Goal: Information Seeking & Learning: Learn about a topic

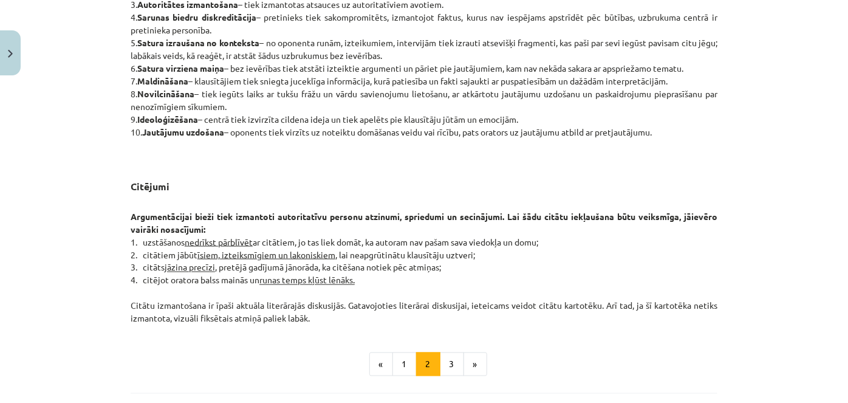
scroll to position [907, 0]
click at [446, 361] on button "3" at bounding box center [452, 364] width 24 height 24
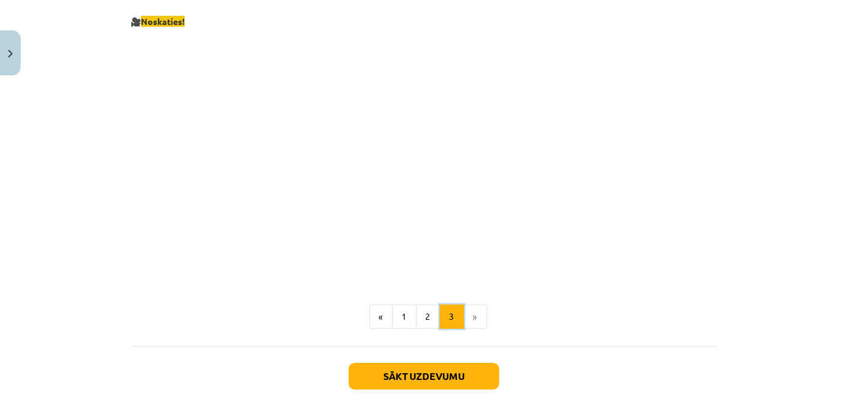
scroll to position [2302, 0]
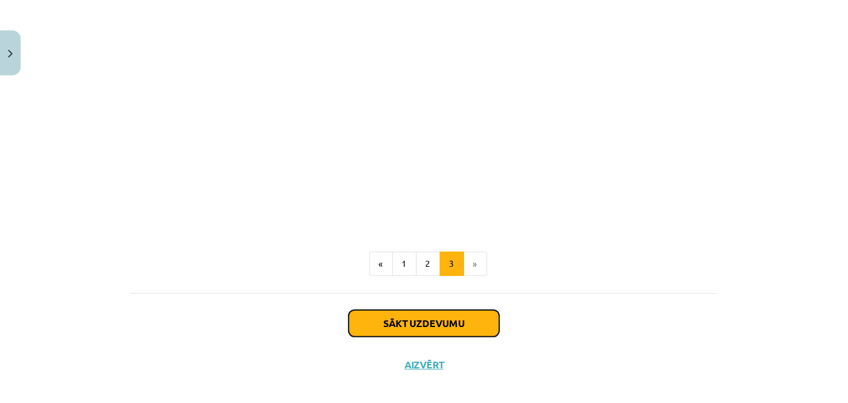
click at [373, 310] on button "Sākt uzdevumu" at bounding box center [424, 323] width 151 height 27
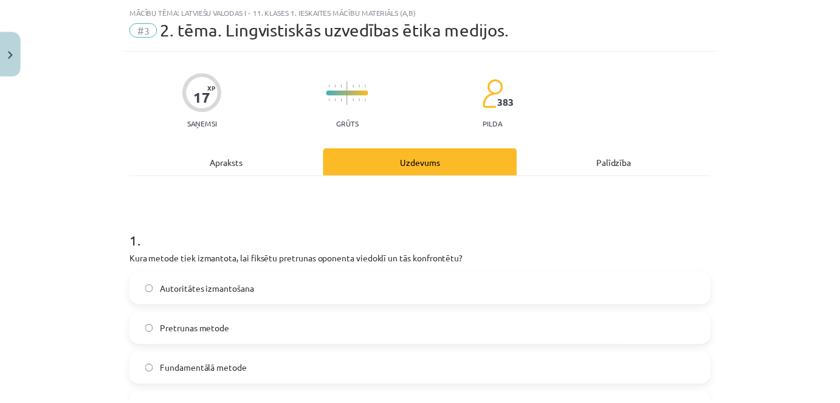
scroll to position [30, 0]
click at [4, 61] on button "Close" at bounding box center [10, 52] width 21 height 45
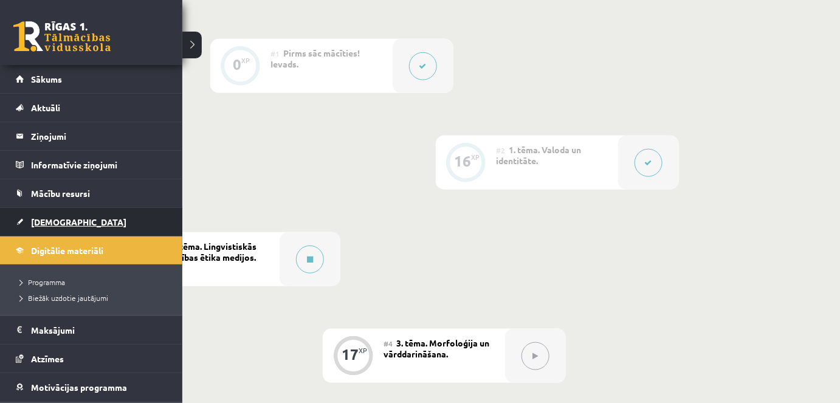
click at [49, 221] on span "[DEMOGRAPHIC_DATA]" at bounding box center [78, 221] width 95 height 11
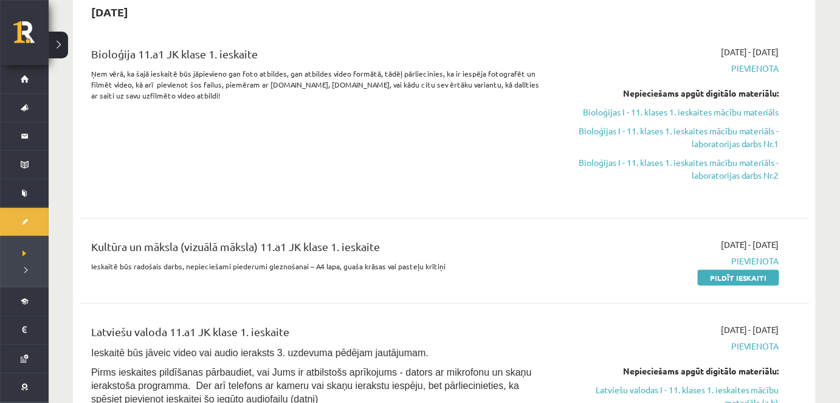
scroll to position [292, 0]
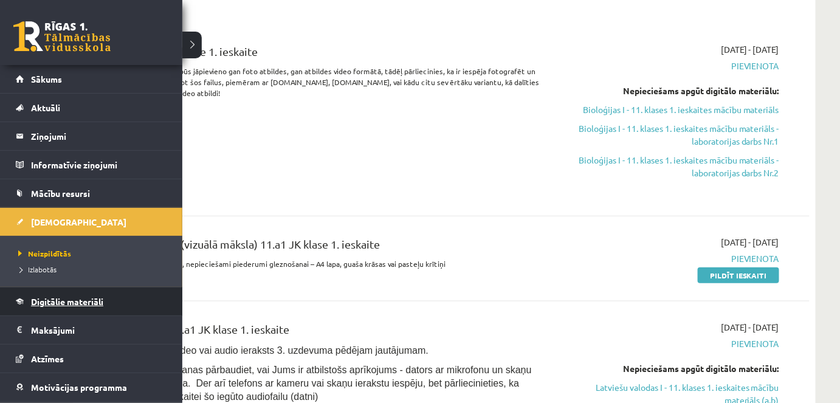
click at [55, 300] on span "Digitālie materiāli" at bounding box center [67, 301] width 72 height 11
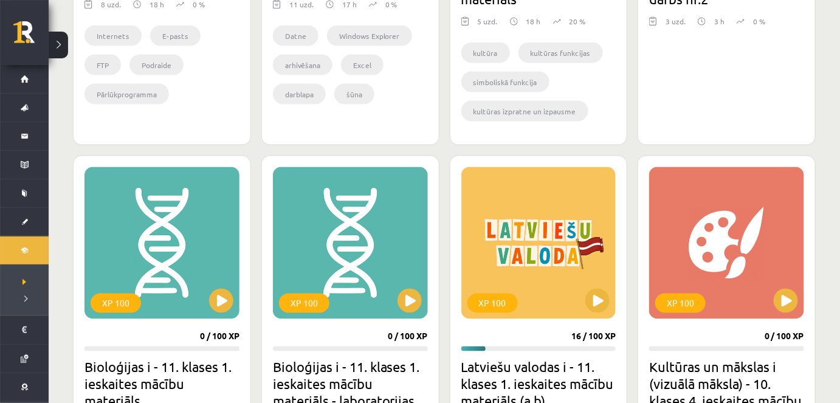
scroll to position [621, 0]
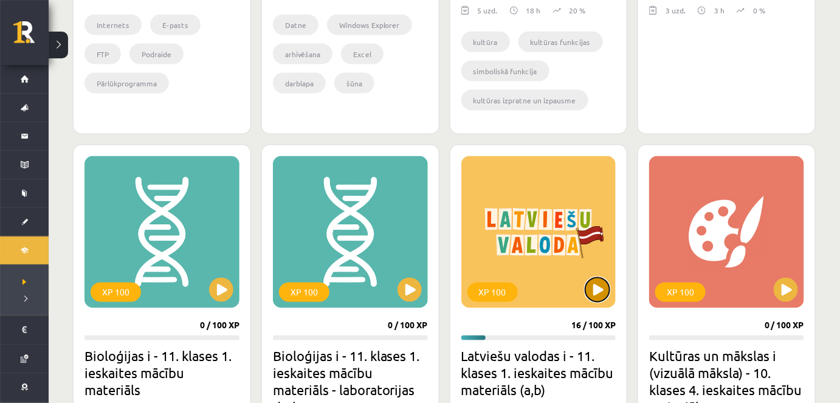
click at [606, 289] on button at bounding box center [597, 290] width 24 height 24
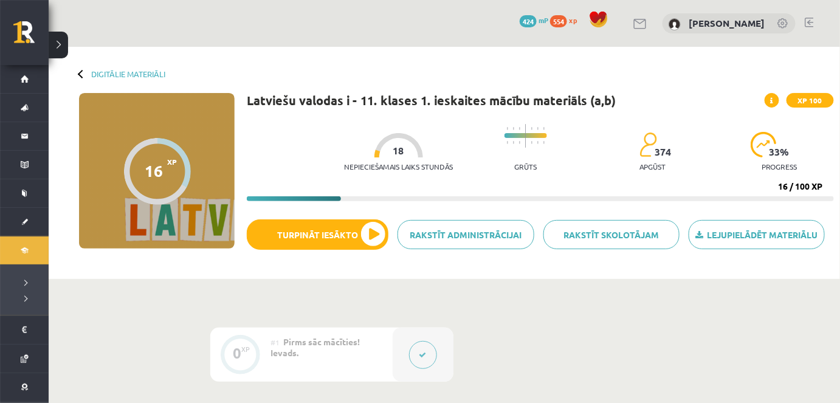
drag, startPoint x: 0, startPoint y: 0, endPoint x: 595, endPoint y: 317, distance: 674.0
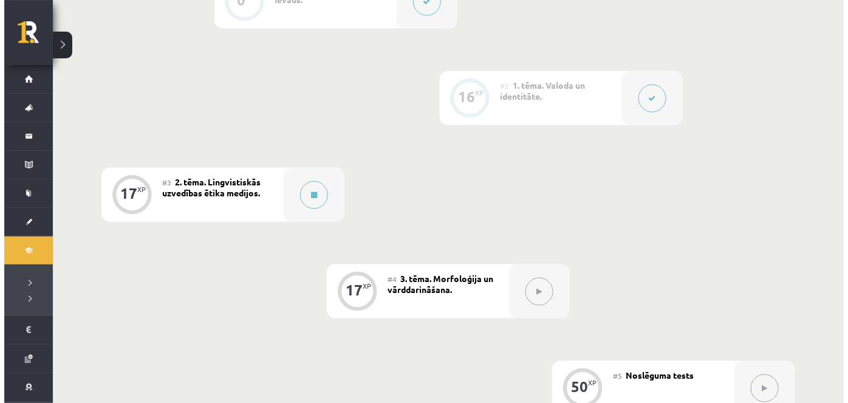
scroll to position [354, 0]
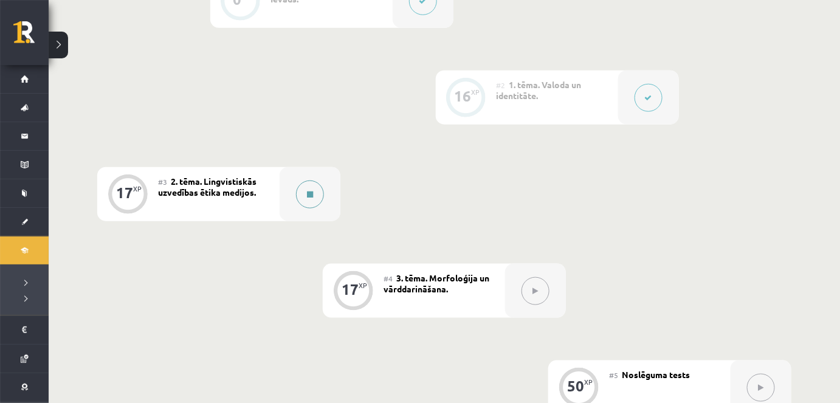
click at [309, 196] on icon at bounding box center [310, 194] width 6 height 7
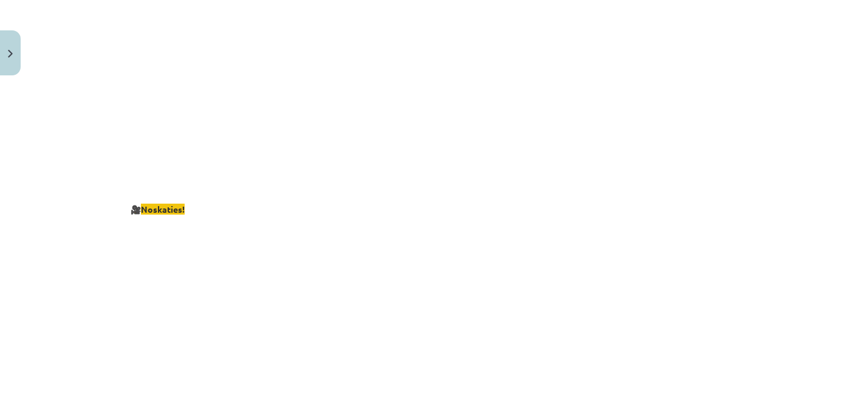
scroll to position [2302, 0]
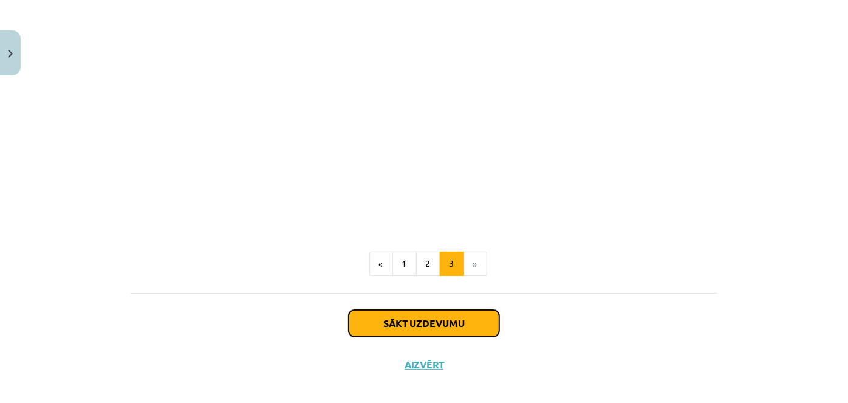
click at [365, 320] on button "Sākt uzdevumu" at bounding box center [424, 323] width 151 height 27
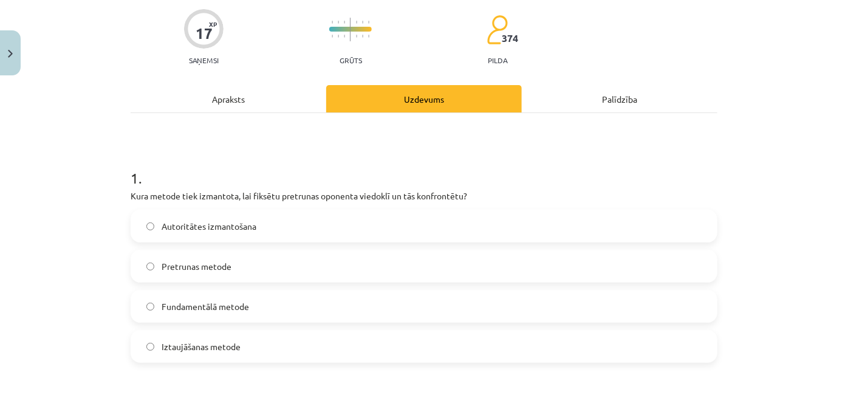
scroll to position [94, 0]
click at [188, 261] on span "Pretrunas metode" at bounding box center [197, 265] width 70 height 13
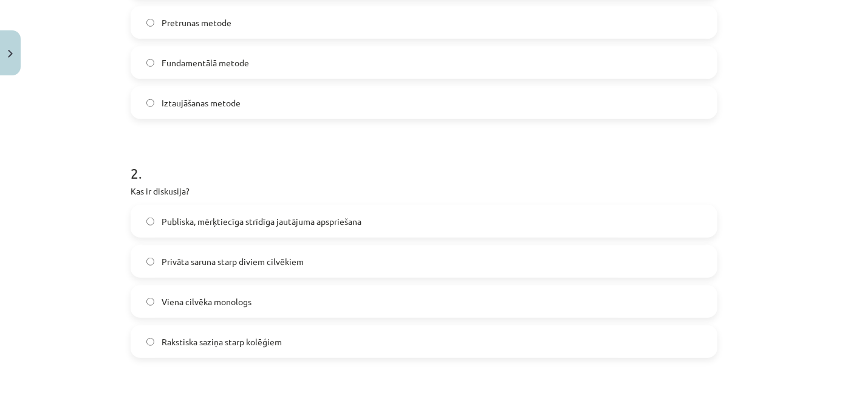
scroll to position [340, 0]
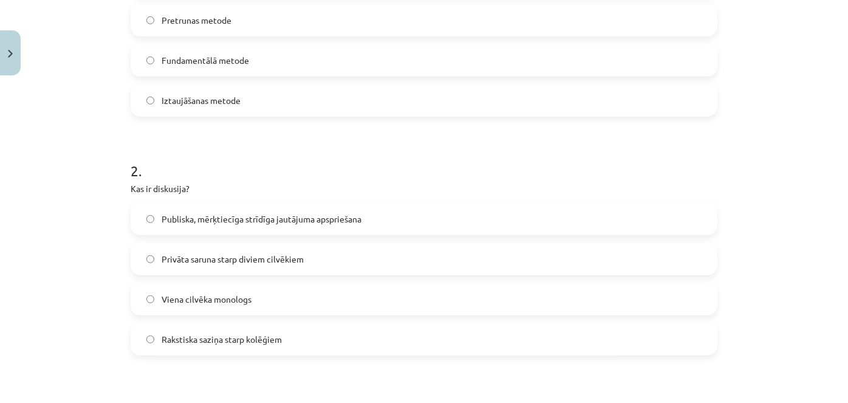
click at [191, 261] on span "Privāta saruna starp diviem cilvēkiem" at bounding box center [233, 259] width 142 height 13
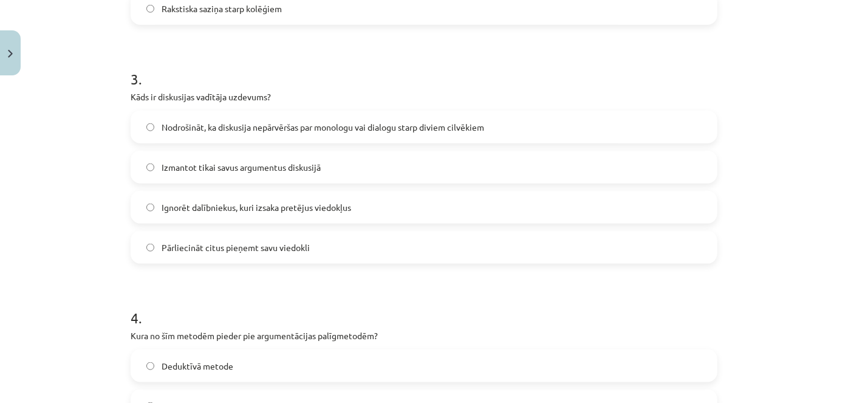
scroll to position [671, 0]
click at [154, 122] on label "Nodrošināt, ka diskusija nepārvēršas par monologu vai dialogu starp diviem cilv…" at bounding box center [424, 126] width 584 height 30
click at [146, 212] on label "Ignorēt dalībniekus, kuri izsaka pretējus viedokļus" at bounding box center [424, 206] width 584 height 30
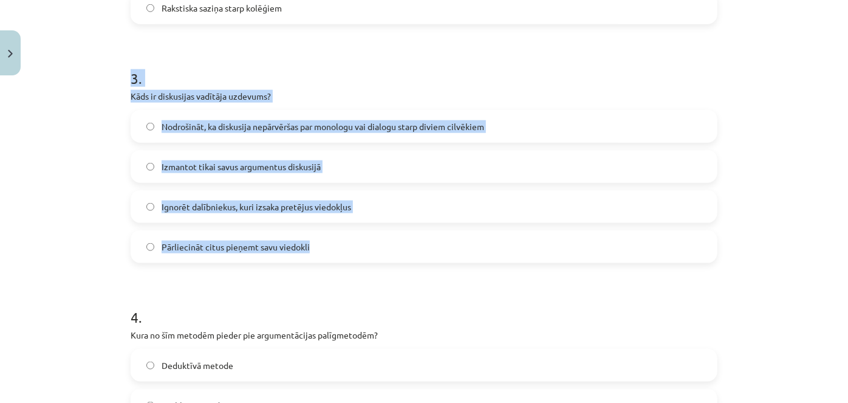
drag, startPoint x: 124, startPoint y: 83, endPoint x: 306, endPoint y: 250, distance: 246.8
click at [306, 250] on div "17 XP Saņemsi Grūts 374 pilda Apraksts Uzdevums Palīdzība 1 . Kura metode tiek …" at bounding box center [423, 130] width 601 height 1441
copy div "3 . Kāds ir diskusijas vadītāja uzdevums? Nodrošināt, ka diskusija nepārvēršas …"
click at [69, 123] on div "Mācību tēma: Latviešu valodas i - 11. klases 1. ieskaites mācību materiāls (a,b…" at bounding box center [424, 201] width 848 height 403
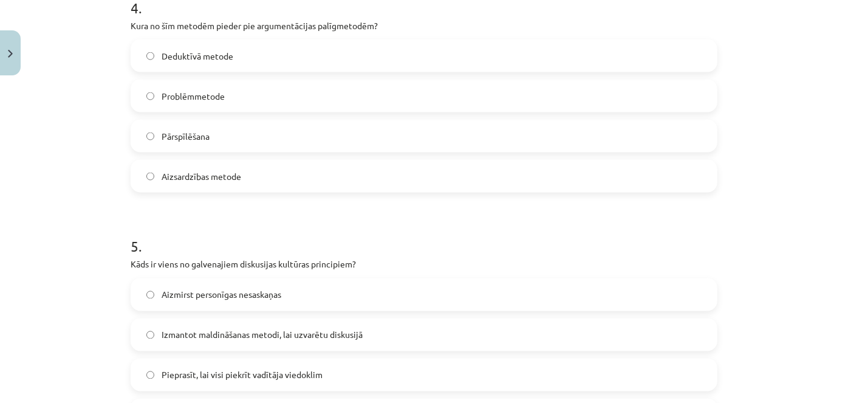
scroll to position [980, 0]
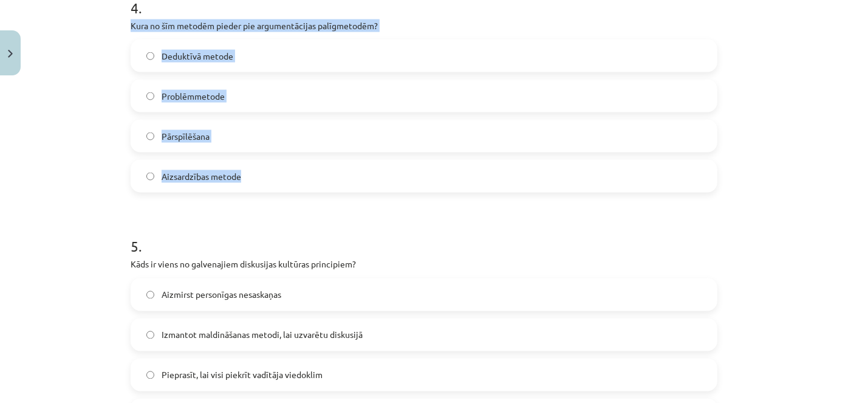
drag, startPoint x: 120, startPoint y: 24, endPoint x: 320, endPoint y: 175, distance: 250.7
copy div "Kura no šīm metodēm pieder pie argumentācijas palīgmetodēm? Deduktīvā metode Pr…"
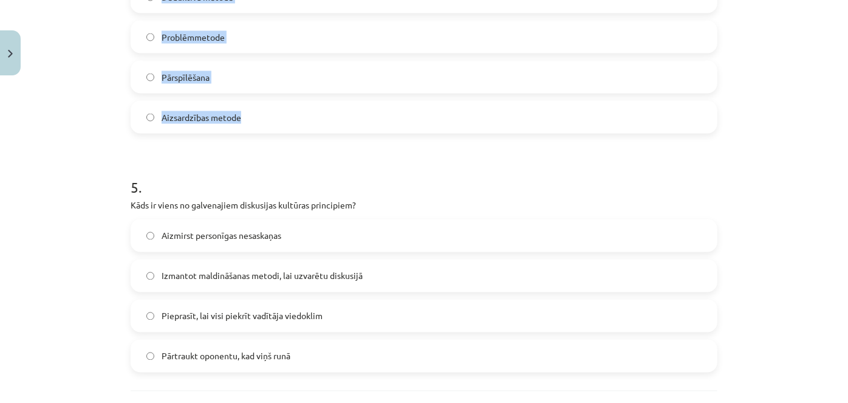
scroll to position [1039, 0]
click at [227, 236] on span "Aizmirst personīgas nesaskaņas" at bounding box center [222, 235] width 120 height 13
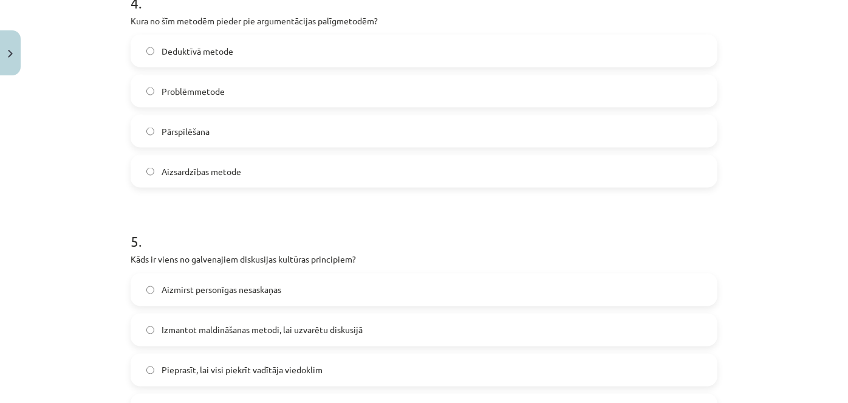
scroll to position [984, 0]
click at [188, 135] on span "Pārspīlēšana" at bounding box center [186, 132] width 48 height 13
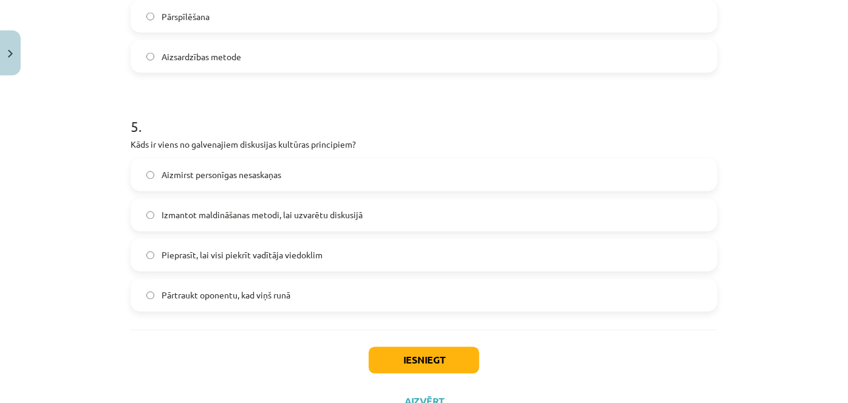
scroll to position [1148, 0]
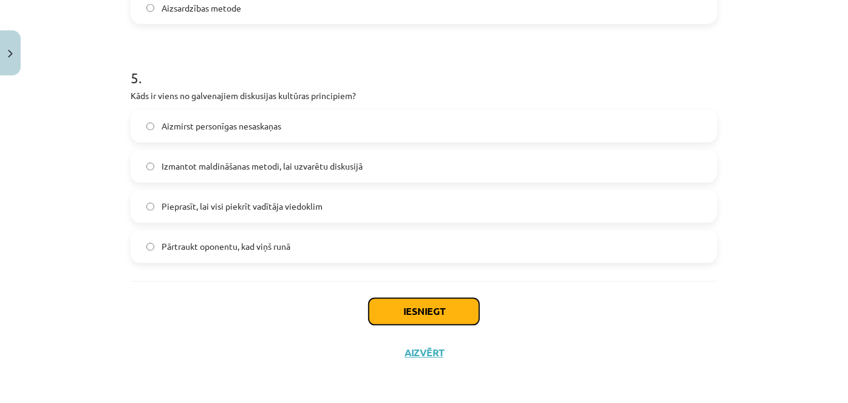
click at [382, 306] on button "Iesniegt" at bounding box center [424, 311] width 111 height 27
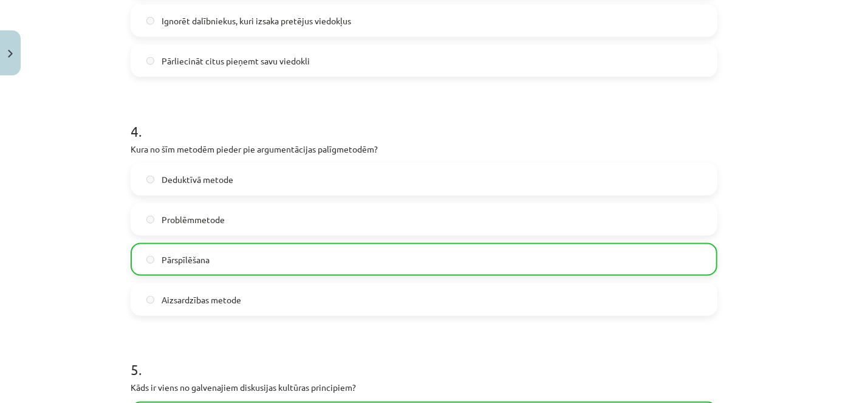
scroll to position [1187, 0]
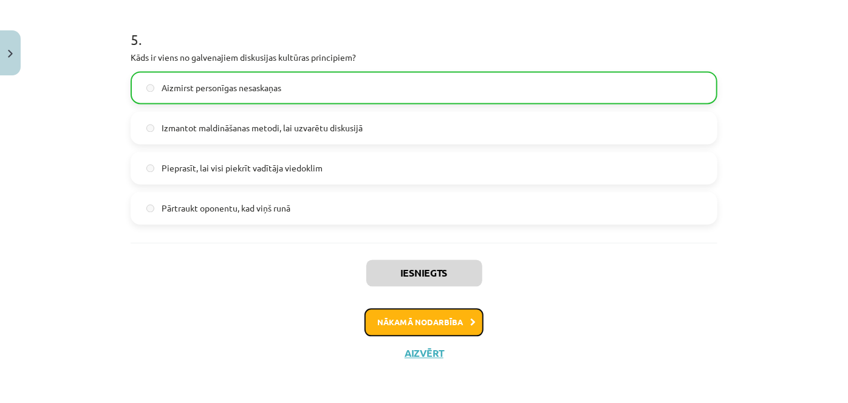
click at [399, 329] on button "Nākamā nodarbība" at bounding box center [424, 322] width 119 height 28
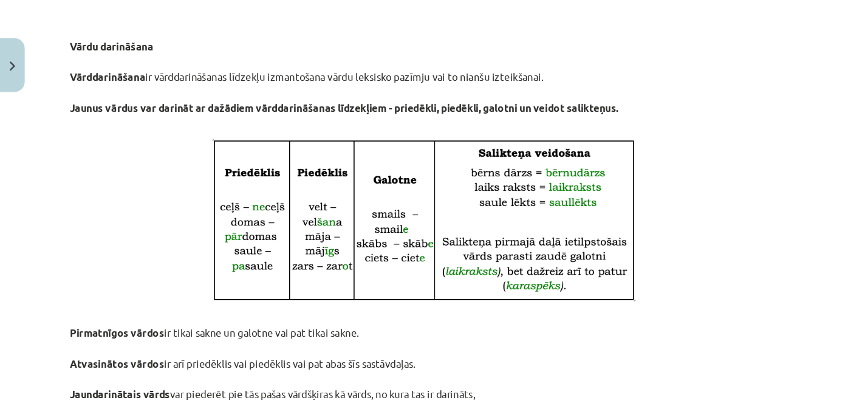
scroll to position [1680, 0]
